Goal: Task Accomplishment & Management: Manage account settings

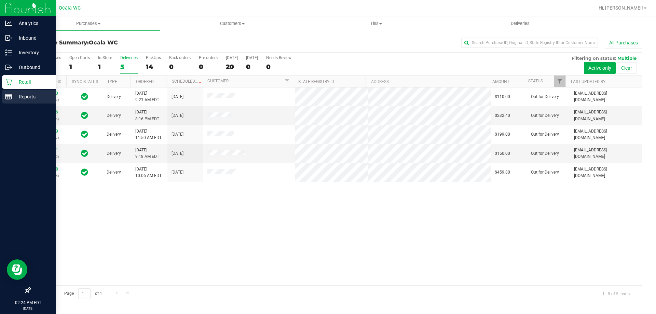
click at [8, 100] on div "Reports" at bounding box center [29, 97] width 54 height 14
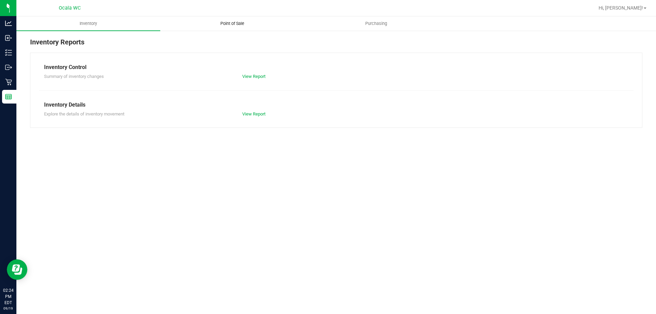
click at [239, 23] on span "Point of Sale" at bounding box center [232, 23] width 42 height 6
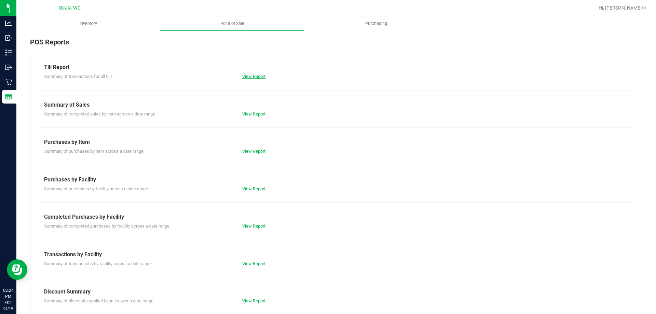
click at [246, 75] on link "View Report" at bounding box center [253, 76] width 23 height 5
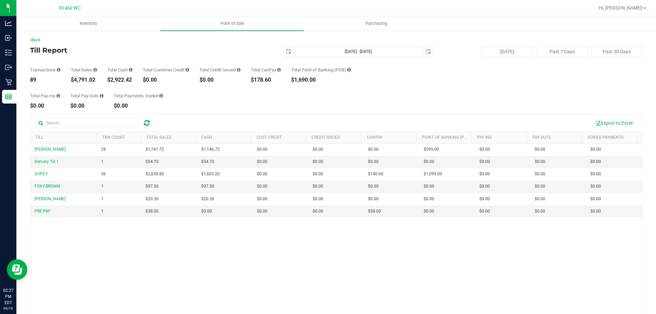
click at [116, 62] on div "Transactions 89 Total Sales $4,791.02 Total Cash $2,922.42 Total Customer Credi…" at bounding box center [336, 70] width 612 height 26
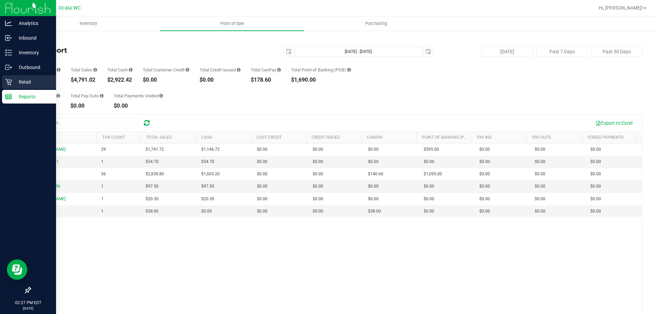
click at [8, 80] on icon at bounding box center [8, 82] width 7 height 7
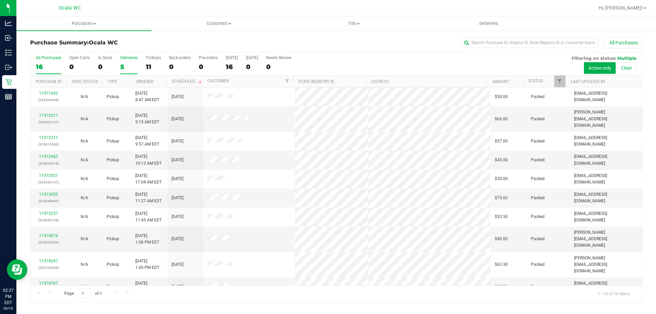
click at [131, 64] on div "5" at bounding box center [128, 67] width 17 height 8
click at [0, 0] on input "Deliveries 5" at bounding box center [0, 0] width 0 height 0
click at [150, 66] on div "11" at bounding box center [153, 67] width 15 height 8
click at [0, 0] on input "PickUps 11" at bounding box center [0, 0] width 0 height 0
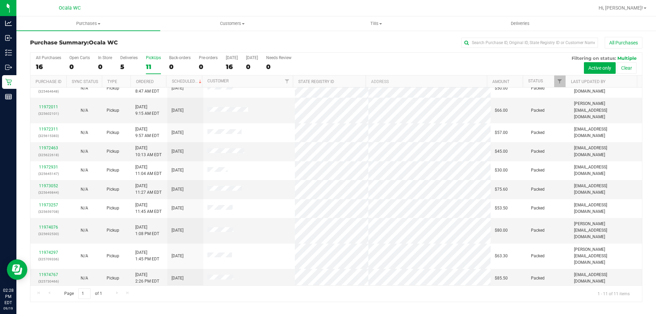
scroll to position [10, 0]
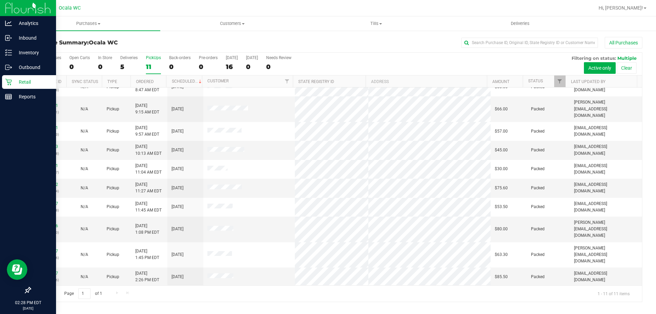
click at [19, 82] on p "Retail" at bounding box center [32, 82] width 41 height 8
click at [27, 97] on p "Reports" at bounding box center [32, 97] width 41 height 8
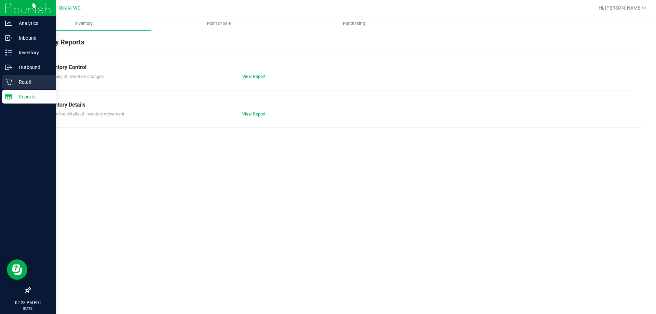
click at [27, 83] on p "Retail" at bounding box center [32, 82] width 41 height 8
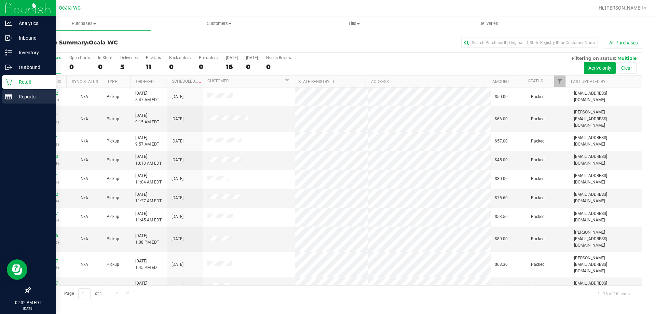
click at [9, 99] on icon at bounding box center [8, 96] width 7 height 7
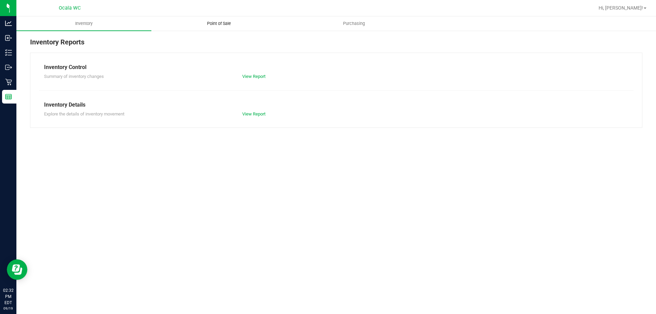
click at [225, 24] on span "Point of Sale" at bounding box center [219, 23] width 42 height 6
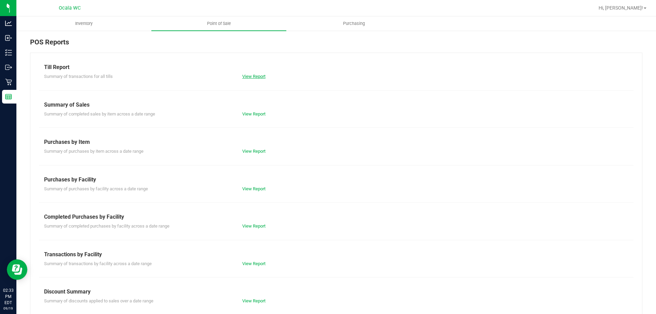
click at [260, 77] on link "View Report" at bounding box center [253, 76] width 23 height 5
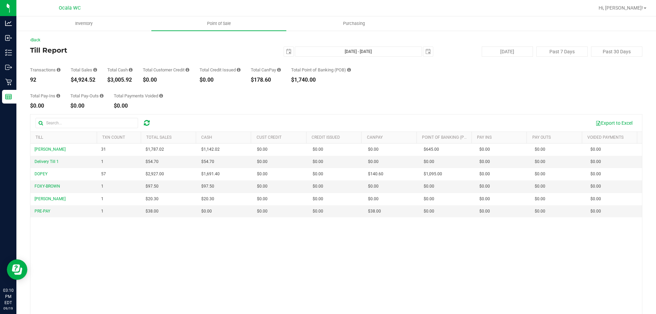
drag, startPoint x: 325, startPoint y: 109, endPoint x: 313, endPoint y: 107, distance: 12.2
click at [325, 109] on div "Back Till Report [DATE] [DATE] - [DATE] [DATE] [DATE] Past 7 Days Past 30 Days …" at bounding box center [336, 197] width 612 height 321
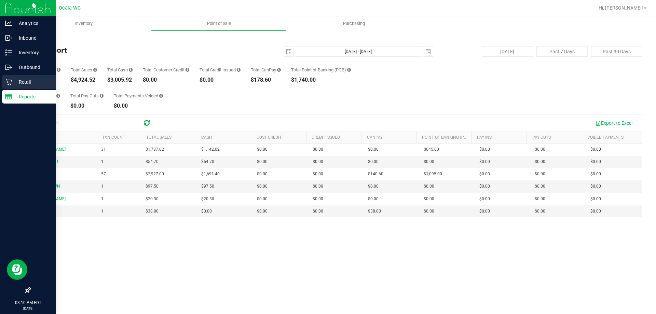
click at [26, 80] on p "Retail" at bounding box center [32, 82] width 41 height 8
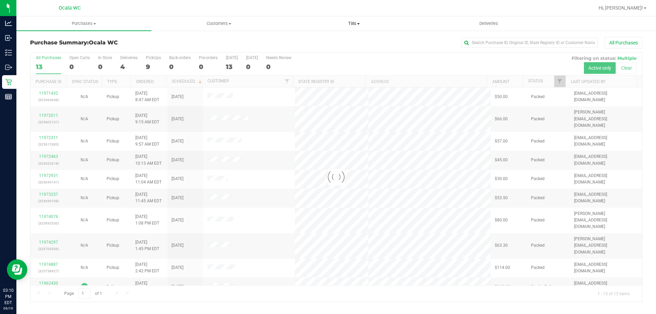
click at [352, 20] on span "Tills" at bounding box center [354, 23] width 134 height 6
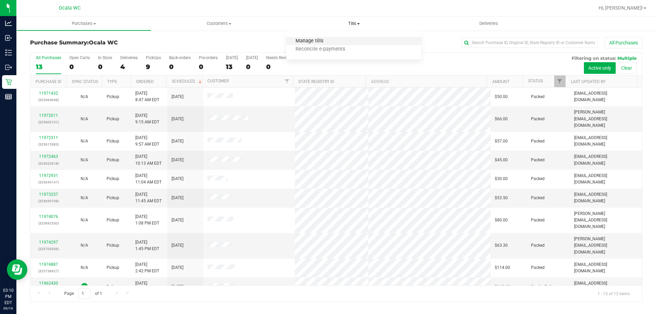
click at [307, 42] on span "Manage tills" at bounding box center [309, 41] width 46 height 6
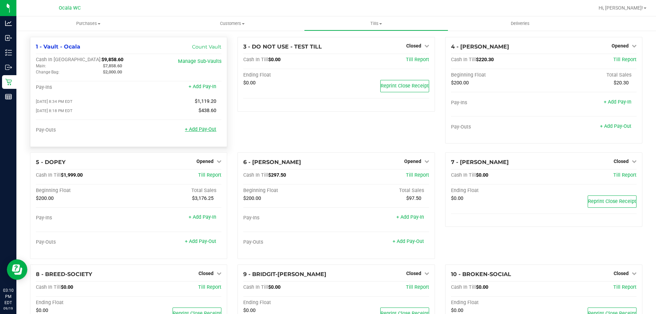
click at [195, 131] on link "+ Add Pay-Out" at bounding box center [200, 129] width 31 height 6
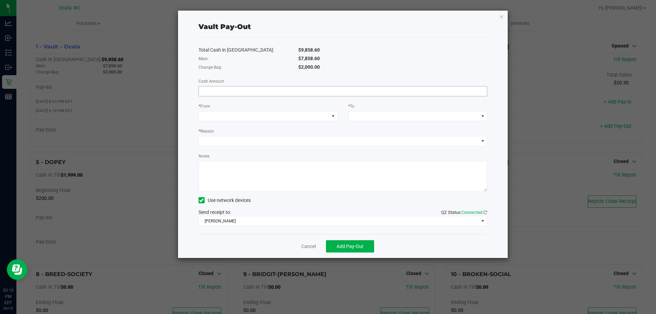
click at [225, 93] on input at bounding box center [343, 91] width 288 height 10
type input "$7,858.60"
click at [230, 115] on span at bounding box center [264, 116] width 130 height 10
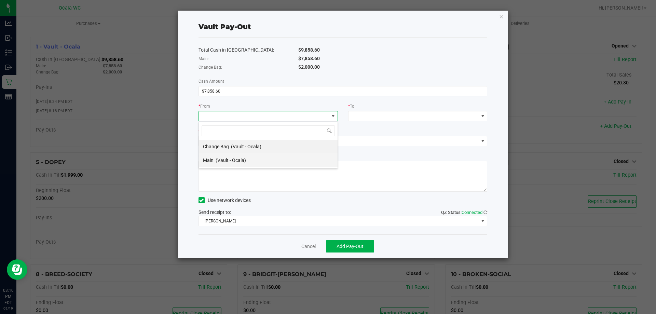
click at [220, 164] on div "Main (Vault - Ocala)" at bounding box center [224, 160] width 43 height 12
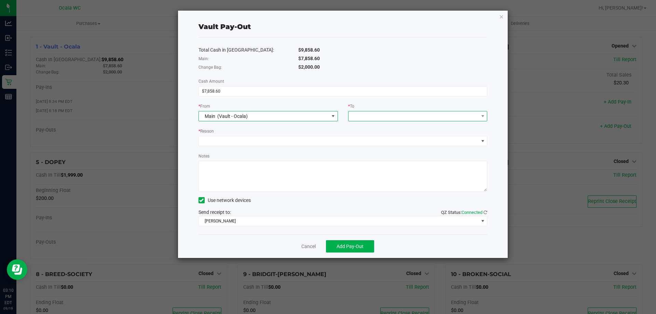
click at [401, 114] on span at bounding box center [413, 116] width 130 height 10
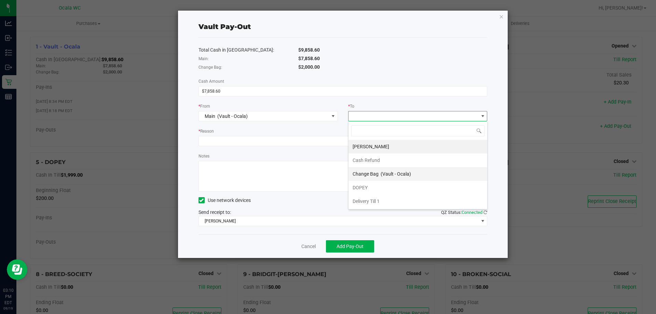
scroll to position [34, 0]
click at [373, 181] on span "Empyreal Transfer" at bounding box center [372, 180] width 39 height 5
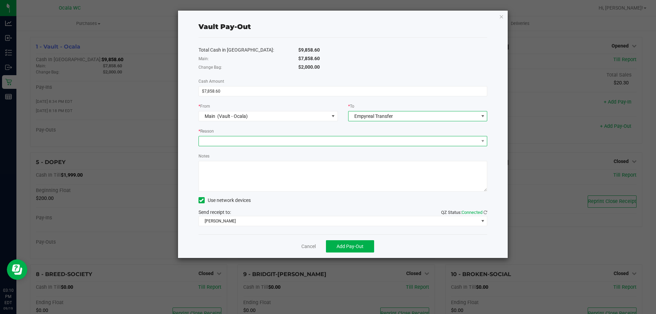
click at [226, 140] on span at bounding box center [339, 141] width 280 height 10
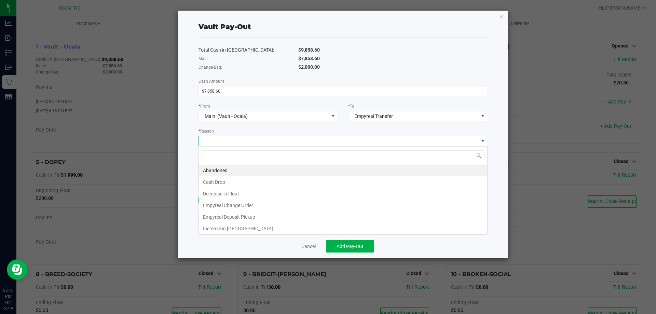
scroll to position [10, 289]
click at [222, 215] on li "Empyreal Deposit Pickup" at bounding box center [343, 217] width 288 height 12
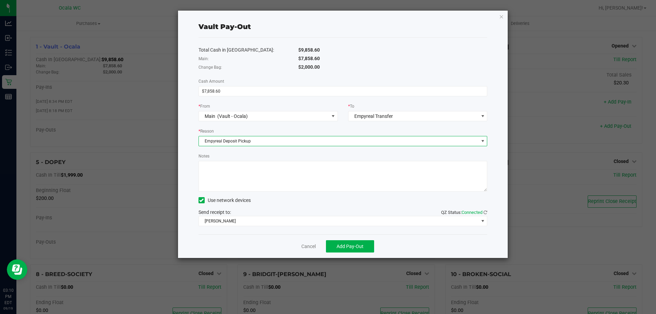
click at [208, 169] on textarea "Notes" at bounding box center [342, 176] width 289 height 31
type textarea "$"
click at [206, 172] on textarea "Notes" at bounding box center [342, 176] width 289 height 31
drag, startPoint x: 248, startPoint y: 169, endPoint x: 272, endPoint y: 166, distance: 23.8
click at [249, 168] on textarea "Notes" at bounding box center [342, 176] width 289 height 31
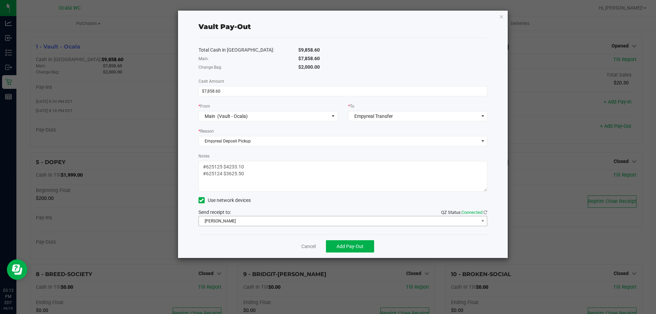
type textarea "#625125 $4233.10 #625124 $3625.50"
click at [237, 222] on span "[PERSON_NAME]" at bounding box center [339, 221] width 280 height 10
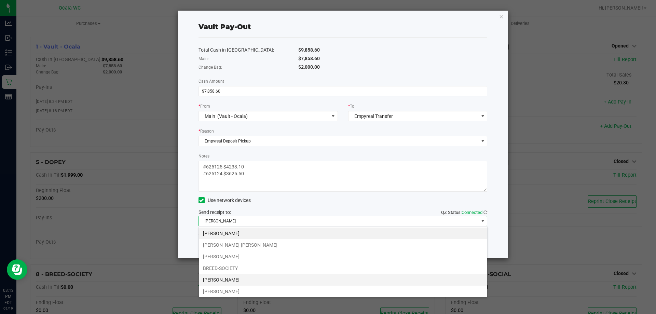
click at [217, 281] on li "[PERSON_NAME]" at bounding box center [343, 280] width 288 height 12
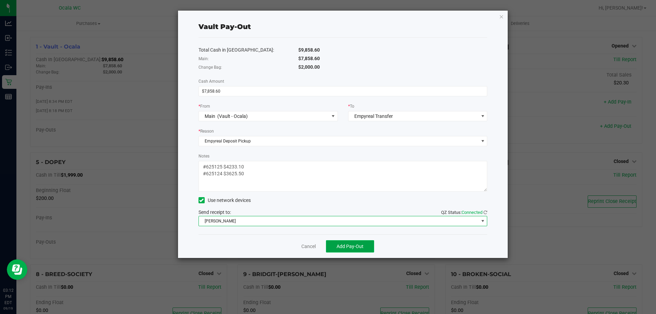
click at [352, 248] on span "Add Pay-Out" at bounding box center [350, 246] width 27 height 5
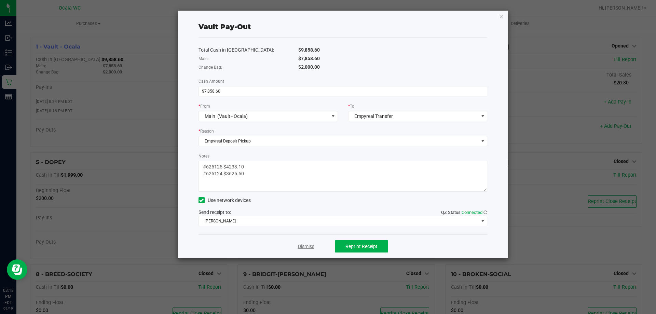
click at [308, 246] on link "Dismiss" at bounding box center [306, 246] width 16 height 7
